Goal: Find specific page/section: Find specific page/section

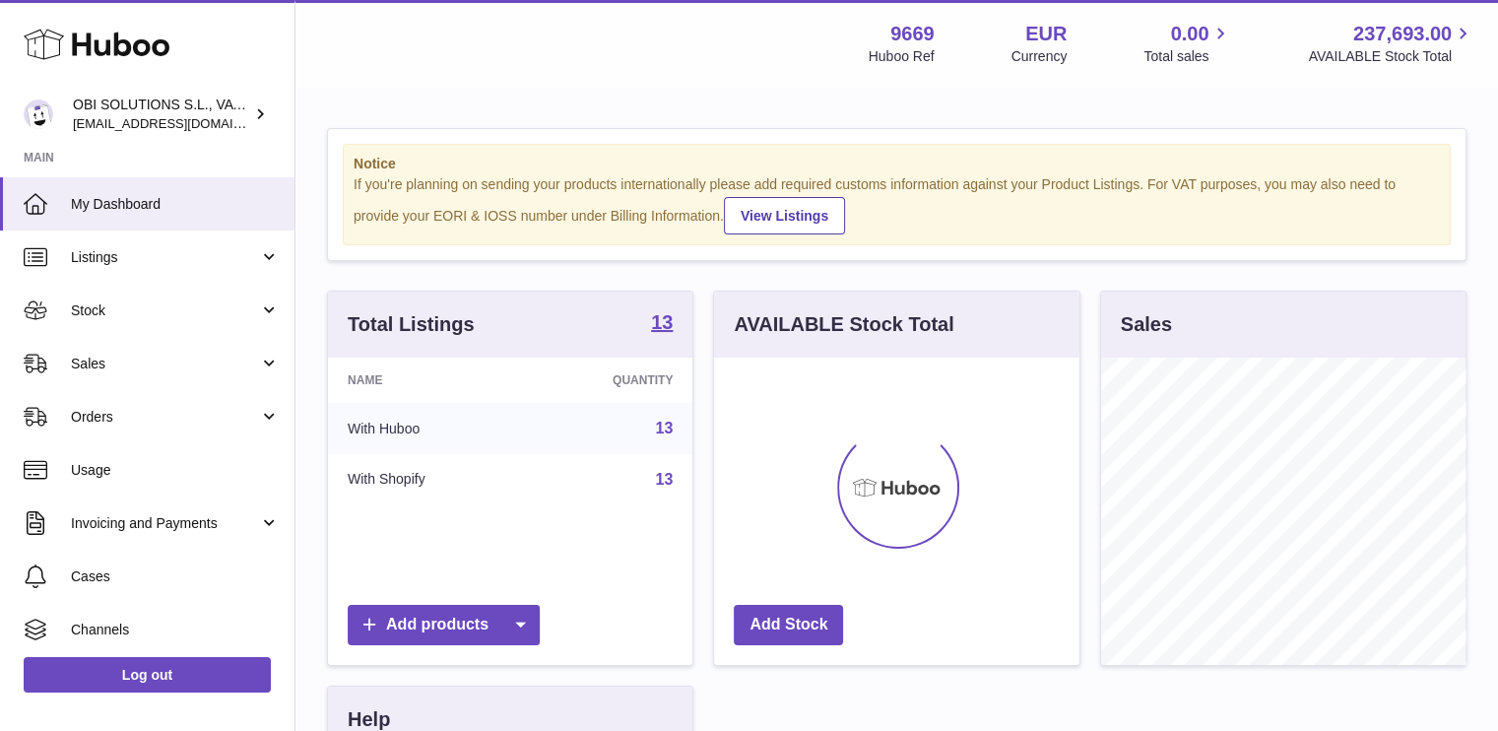
scroll to position [307, 365]
click at [201, 345] on link "Sales" at bounding box center [147, 363] width 294 height 53
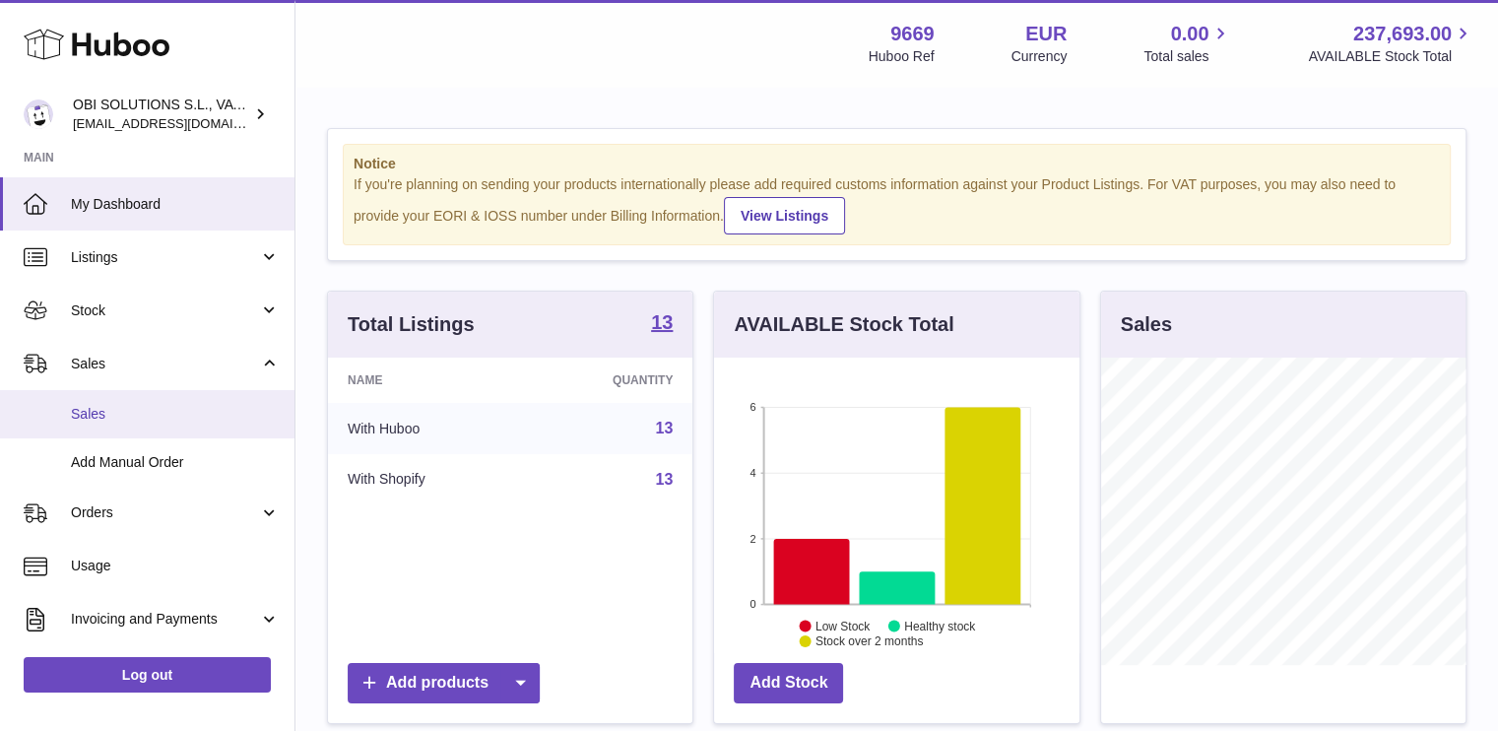
click at [186, 396] on link "Sales" at bounding box center [147, 414] width 294 height 48
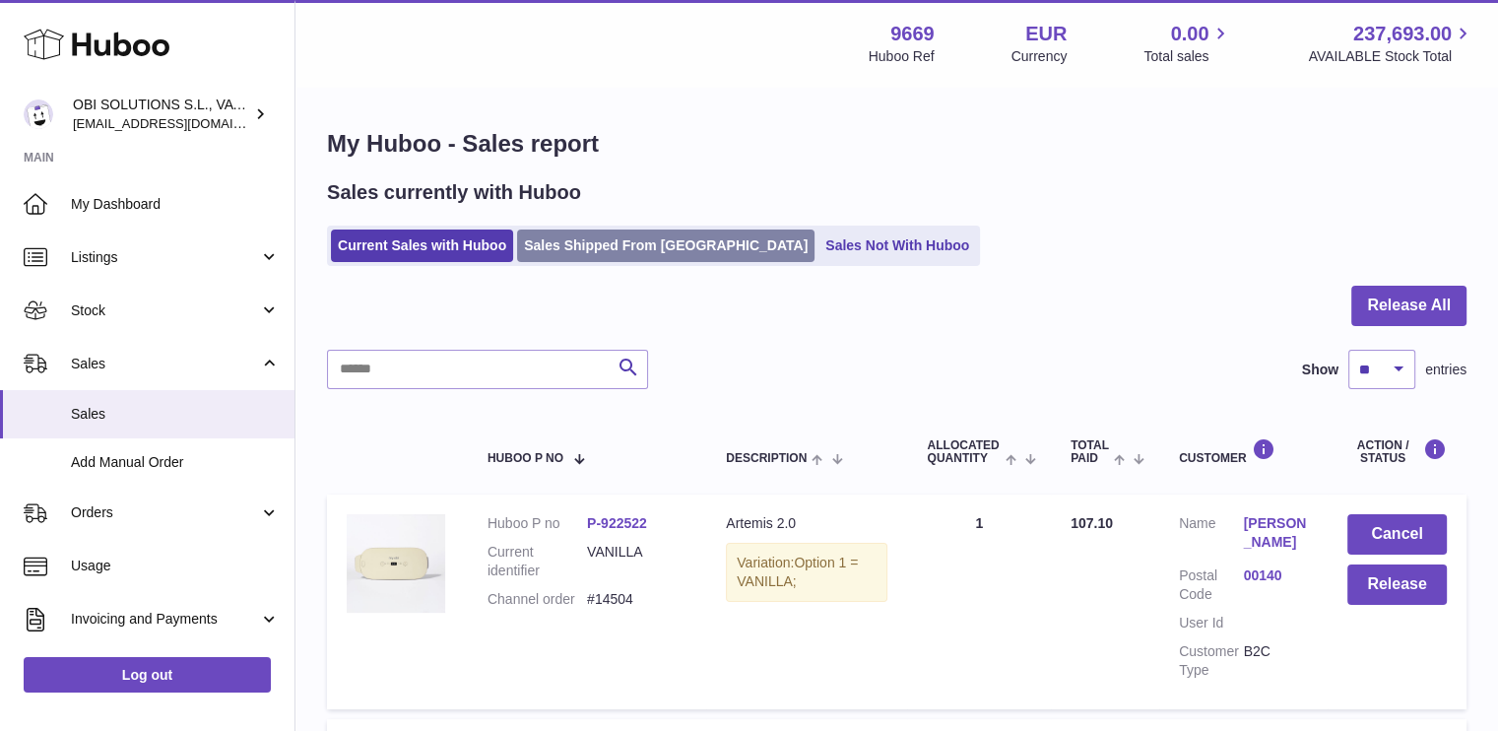
click at [607, 233] on link "Sales Shipped From [GEOGRAPHIC_DATA]" at bounding box center [665, 245] width 297 height 33
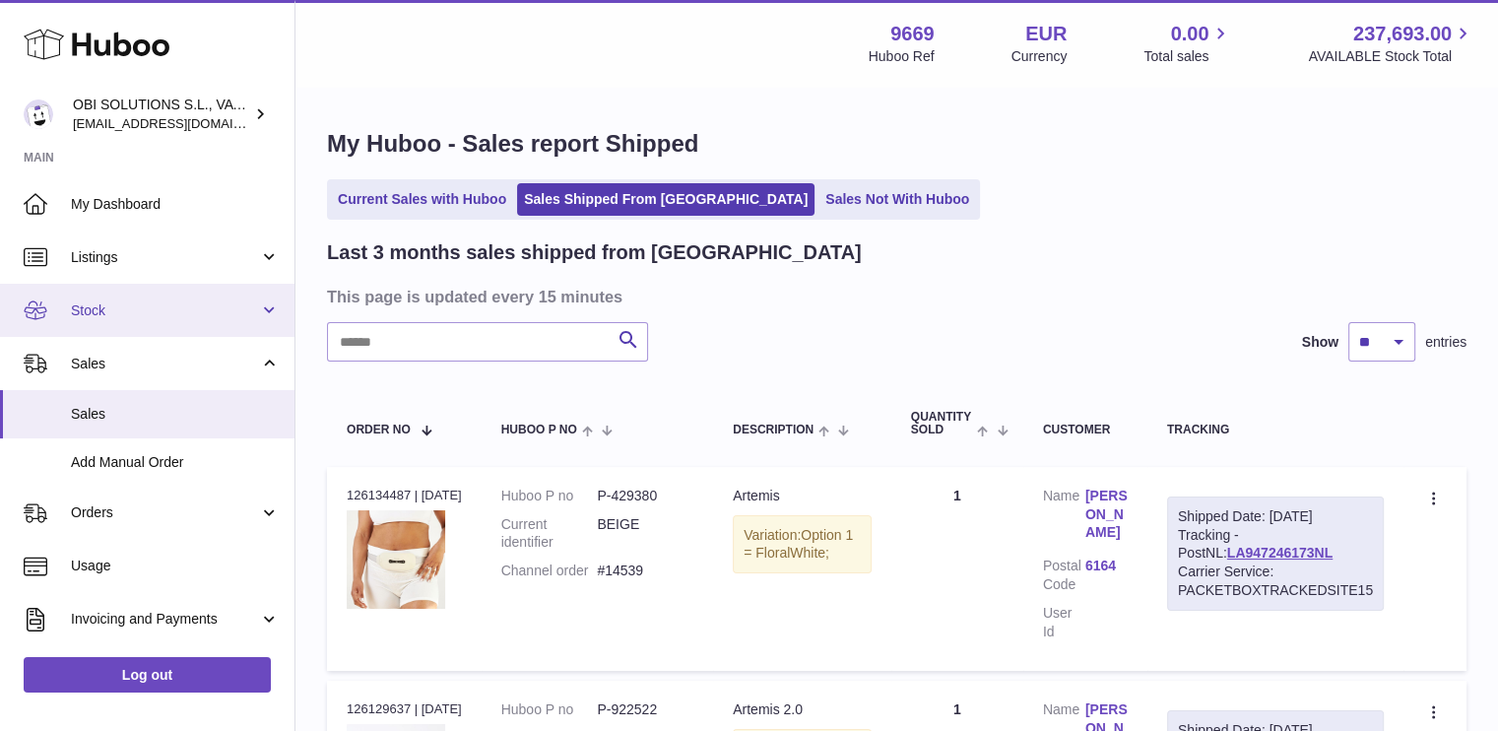
click at [174, 307] on span "Stock" at bounding box center [165, 310] width 188 height 19
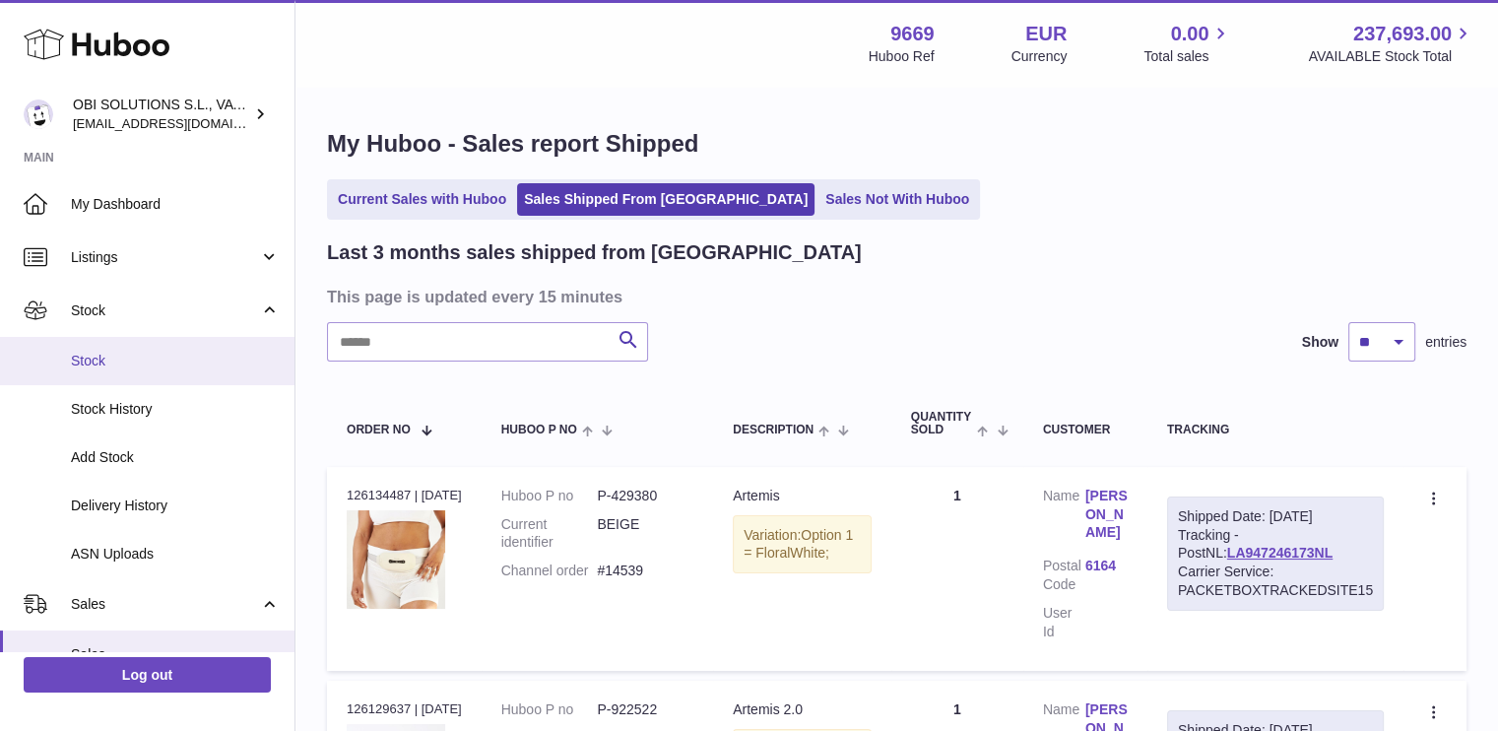
click at [157, 371] on link "Stock" at bounding box center [147, 361] width 294 height 48
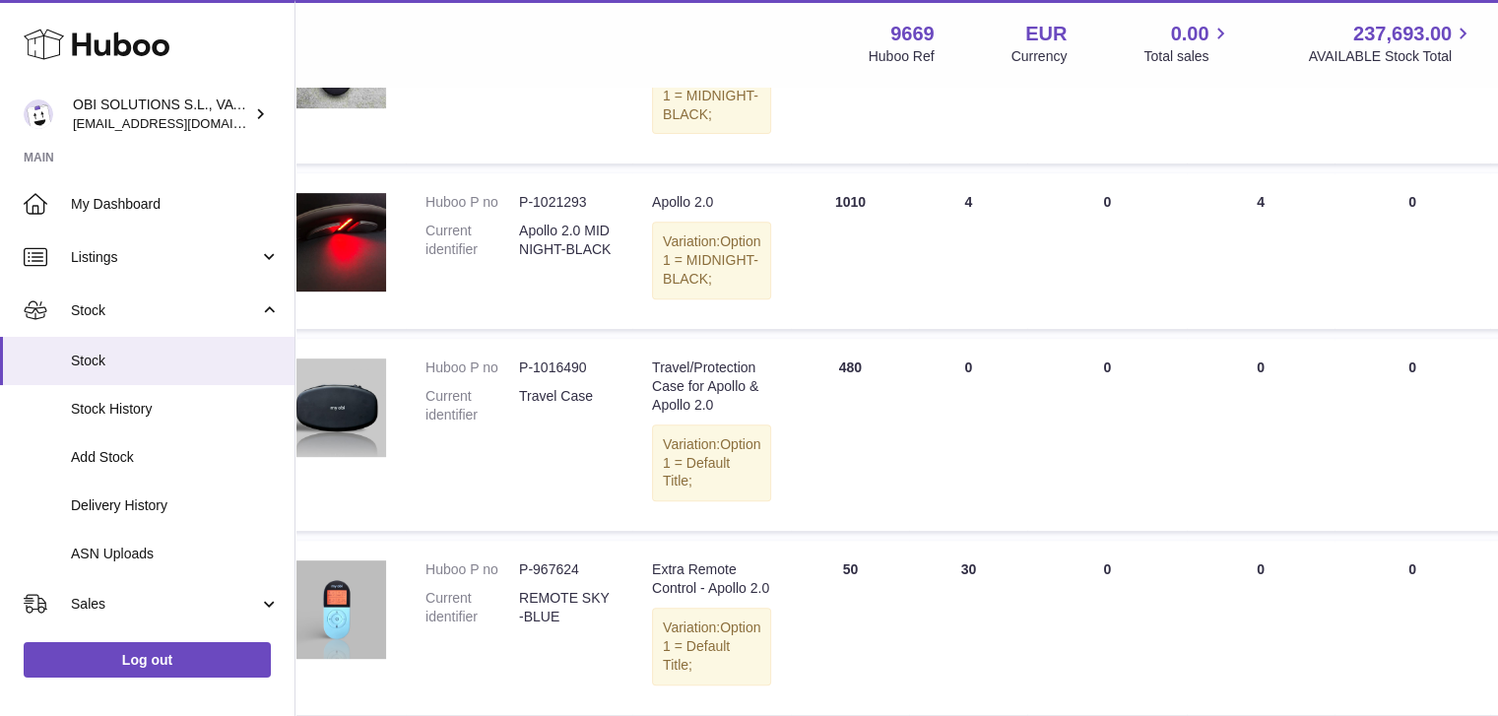
scroll to position [788, 0]
